Goal: Check status: Check status

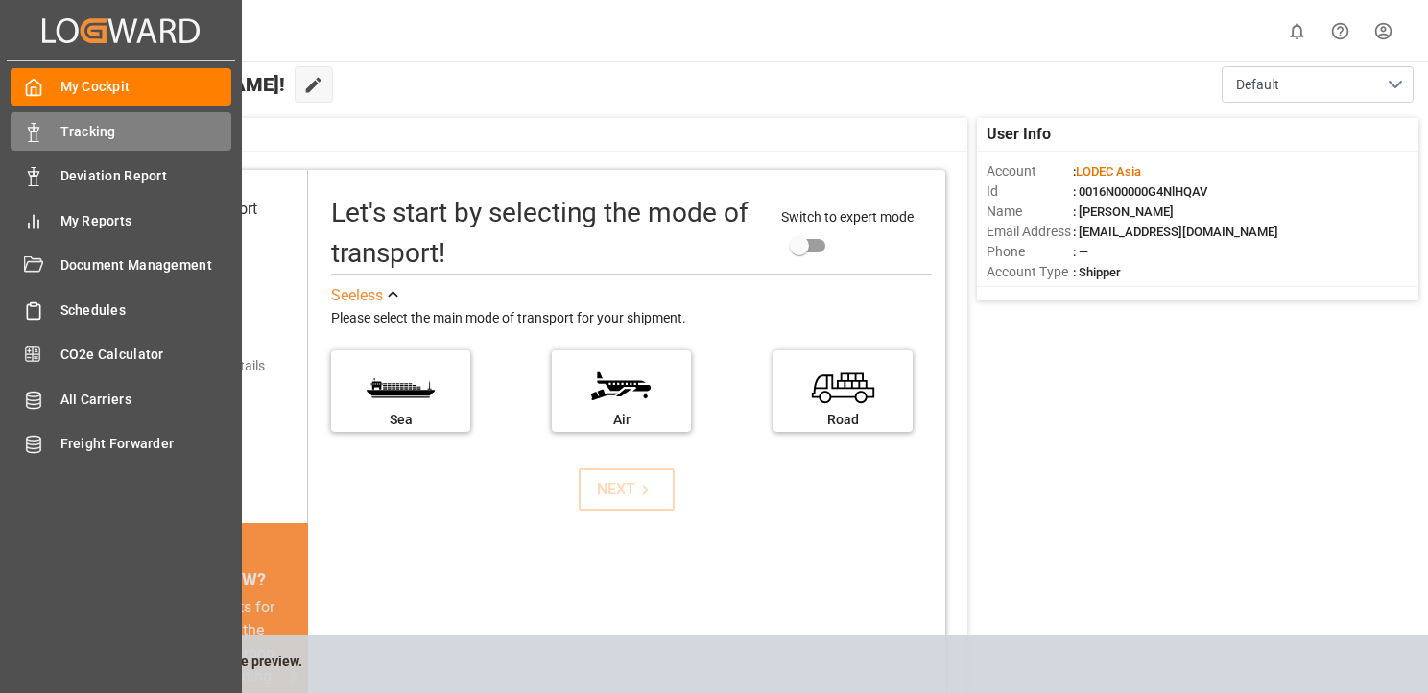
click at [41, 131] on icon at bounding box center [33, 132] width 19 height 19
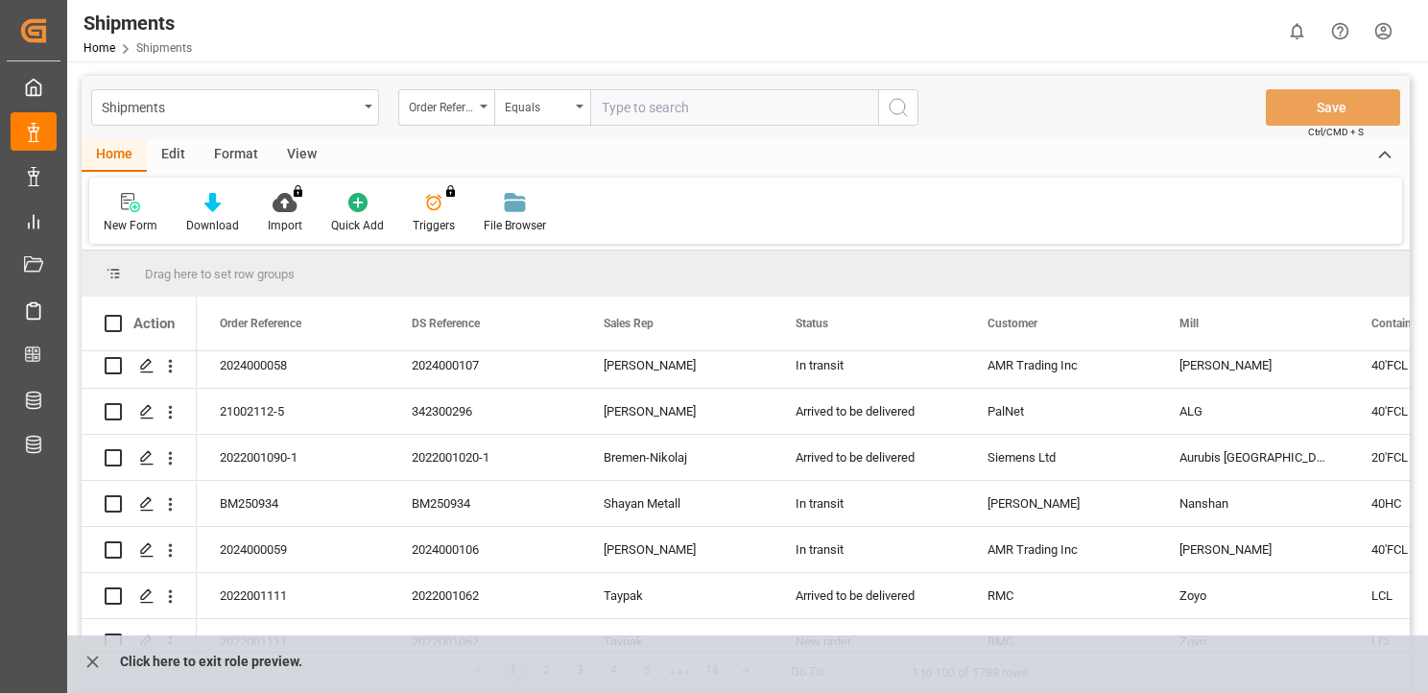
scroll to position [960, 0]
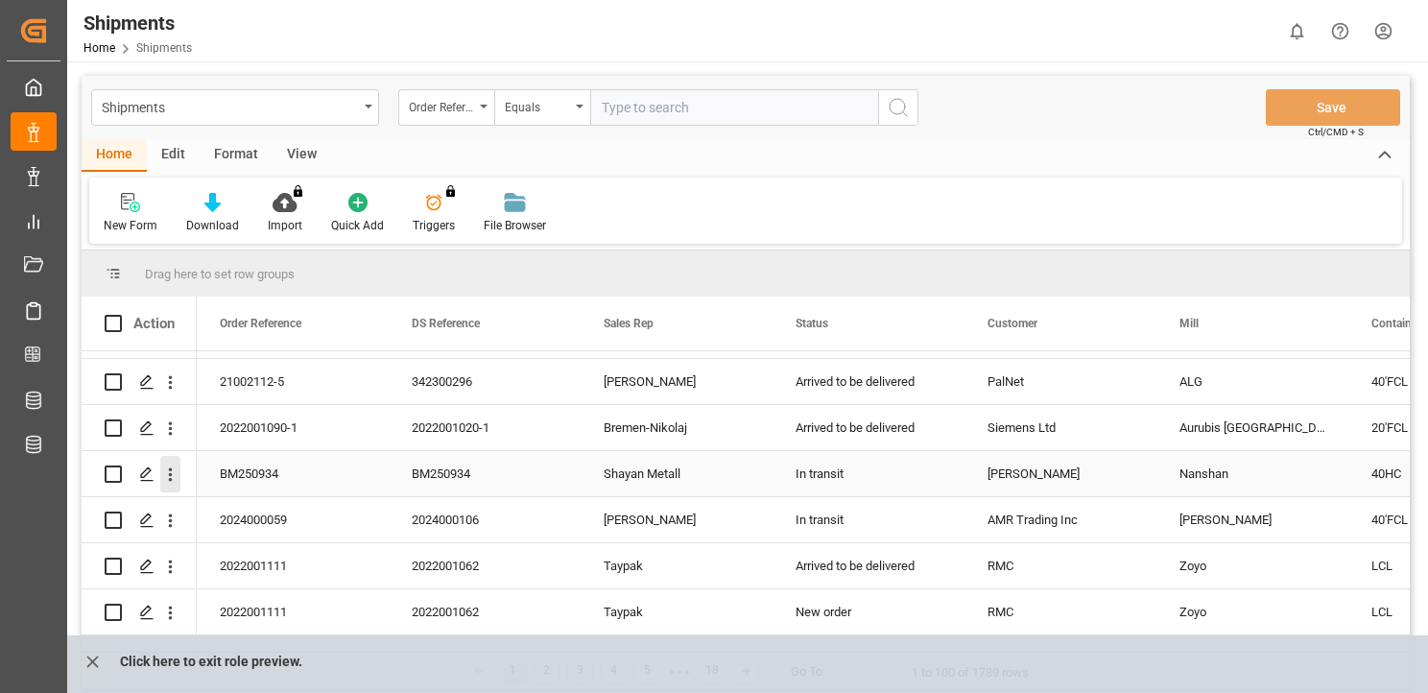
click at [170, 470] on icon "open menu" at bounding box center [171, 474] width 4 height 13
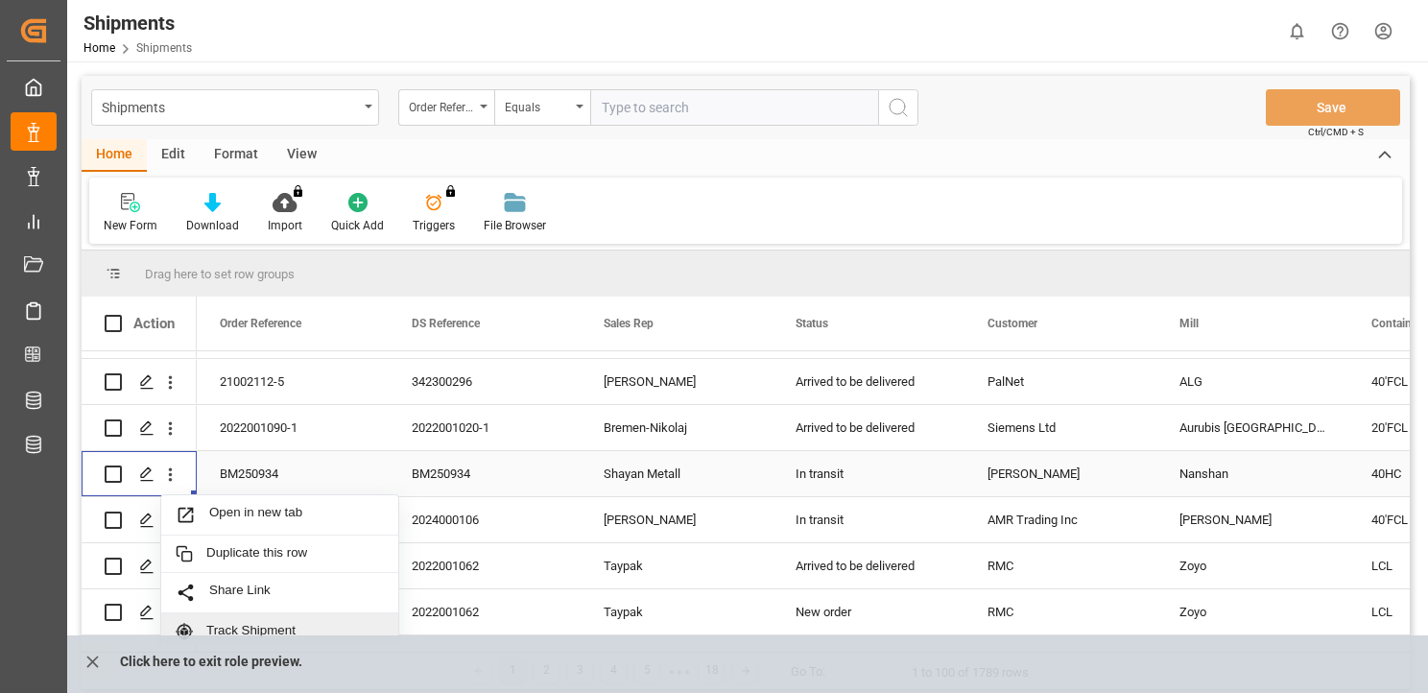
click at [318, 621] on div "Track Shipment" at bounding box center [279, 631] width 237 height 37
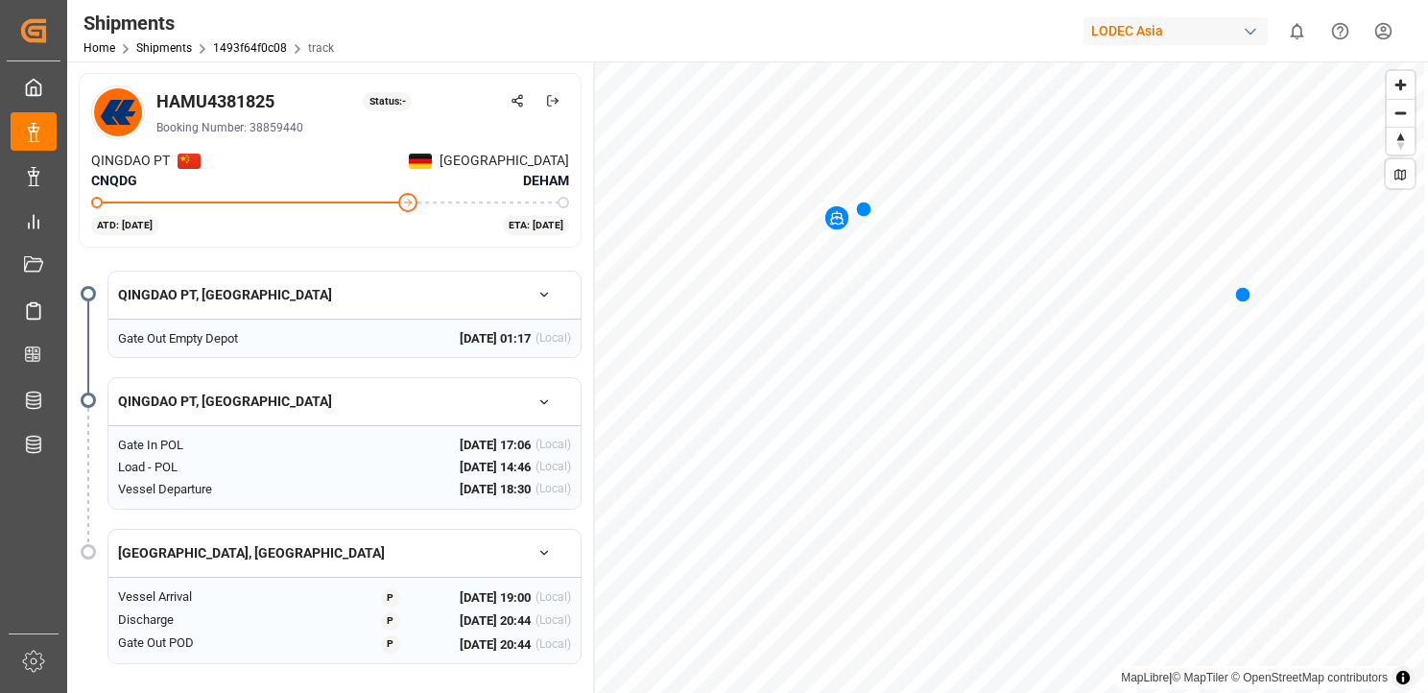
scroll to position [96, 0]
